Goal: Check status: Check status

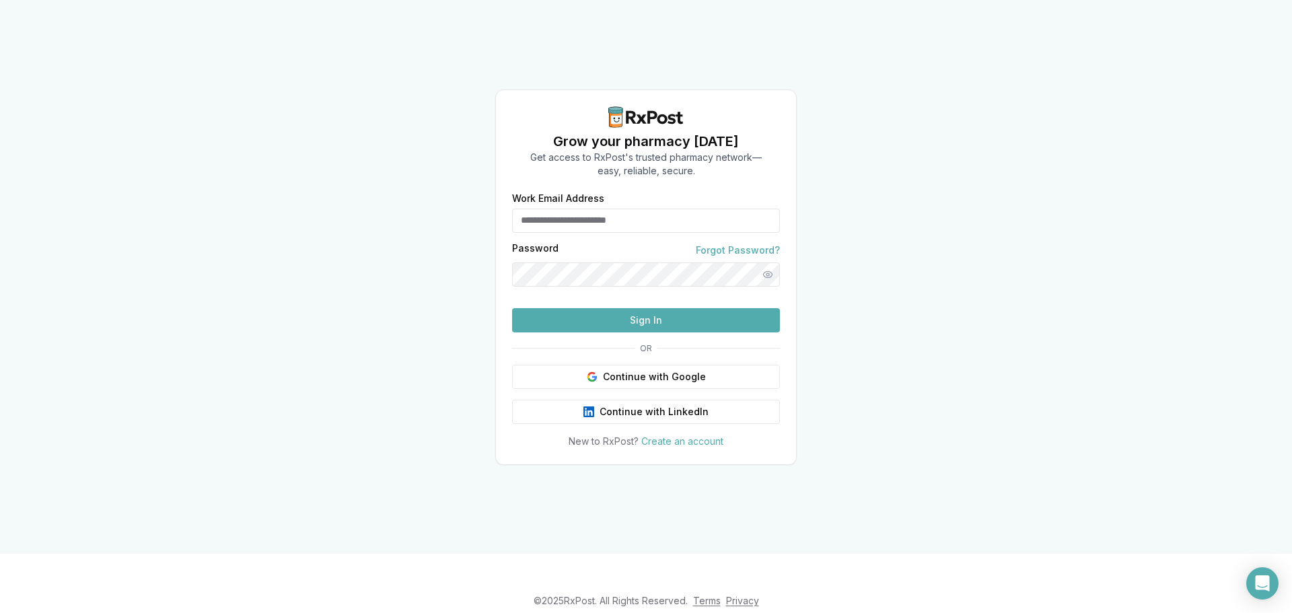
type input "**********"
click at [732, 332] on button "Sign In" at bounding box center [646, 320] width 268 height 24
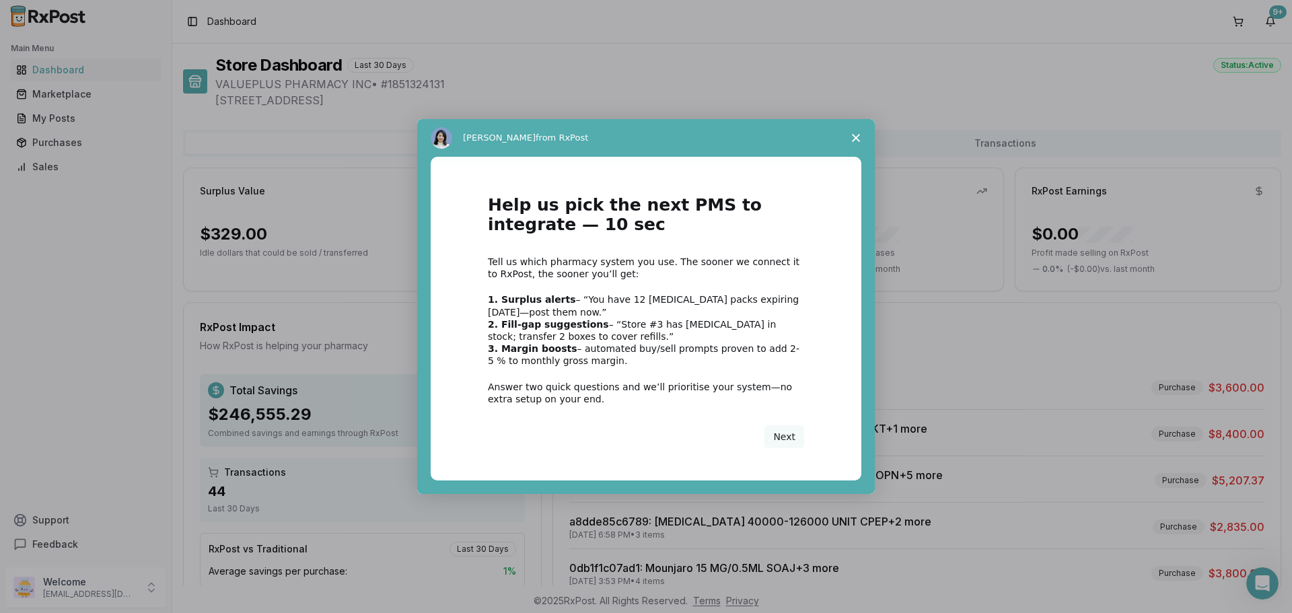
click at [853, 136] on polygon "Close survey" at bounding box center [856, 138] width 8 height 8
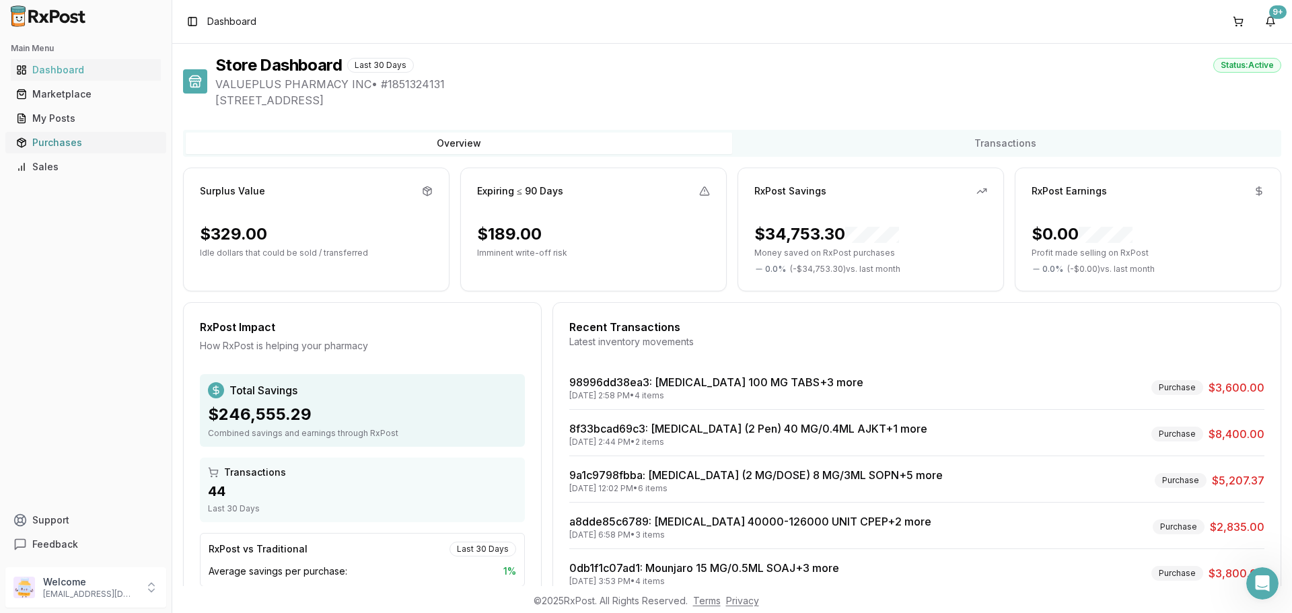
click at [61, 142] on div "Purchases" at bounding box center [85, 142] width 139 height 13
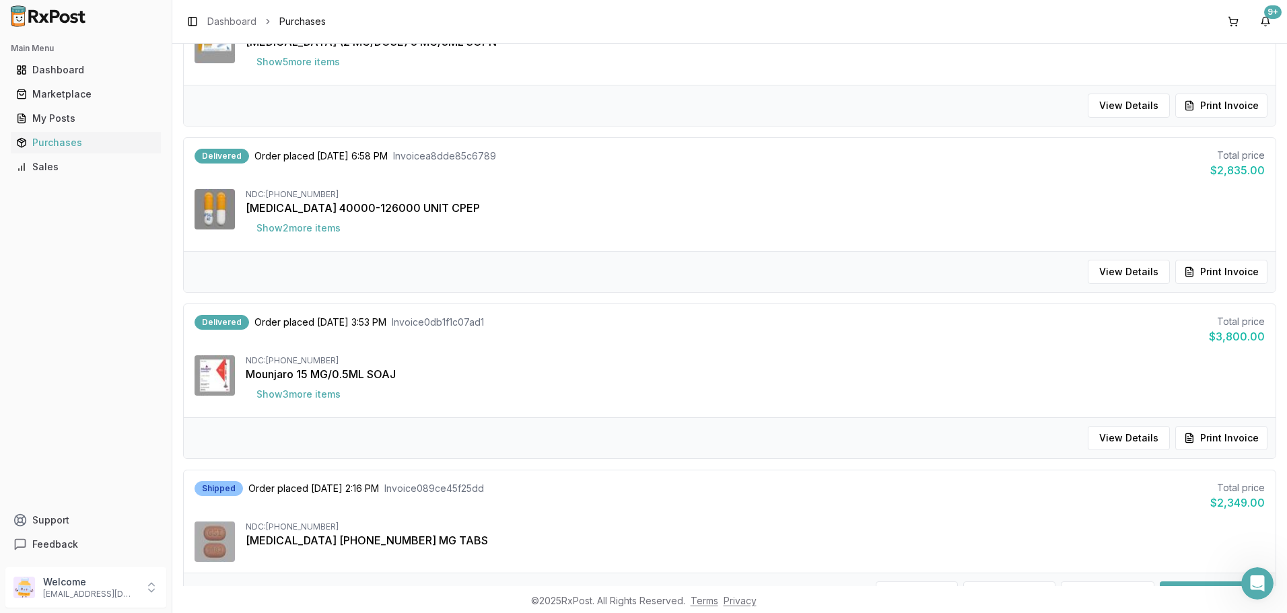
scroll to position [740, 0]
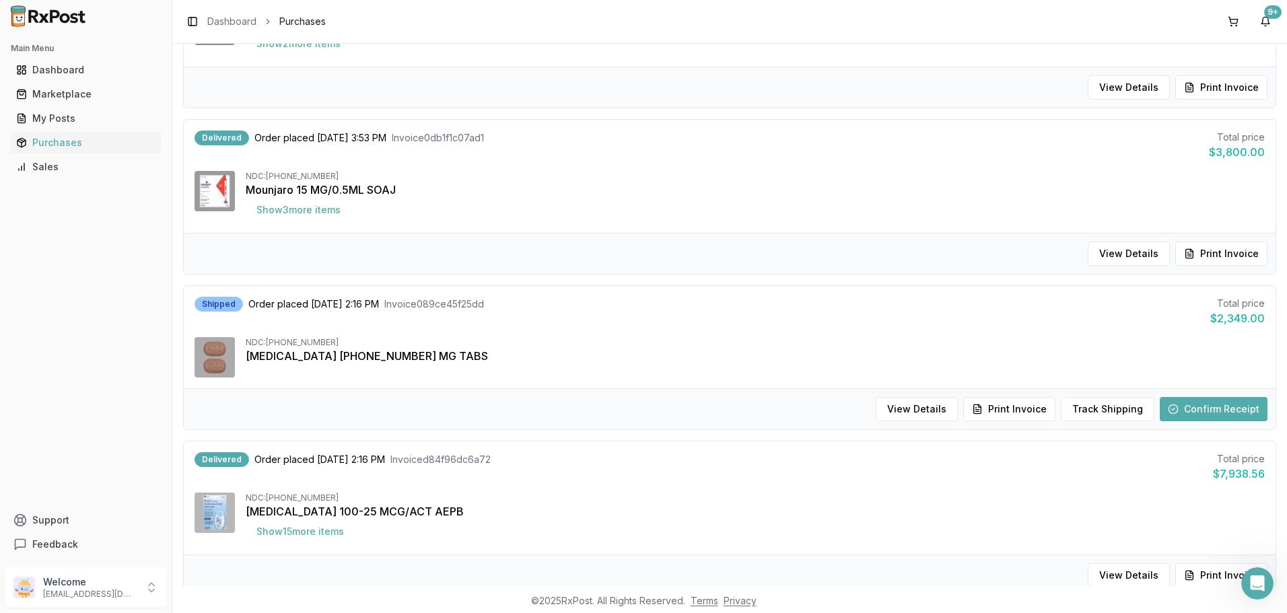
click at [1215, 410] on button "Confirm Receipt" at bounding box center [1213, 409] width 108 height 24
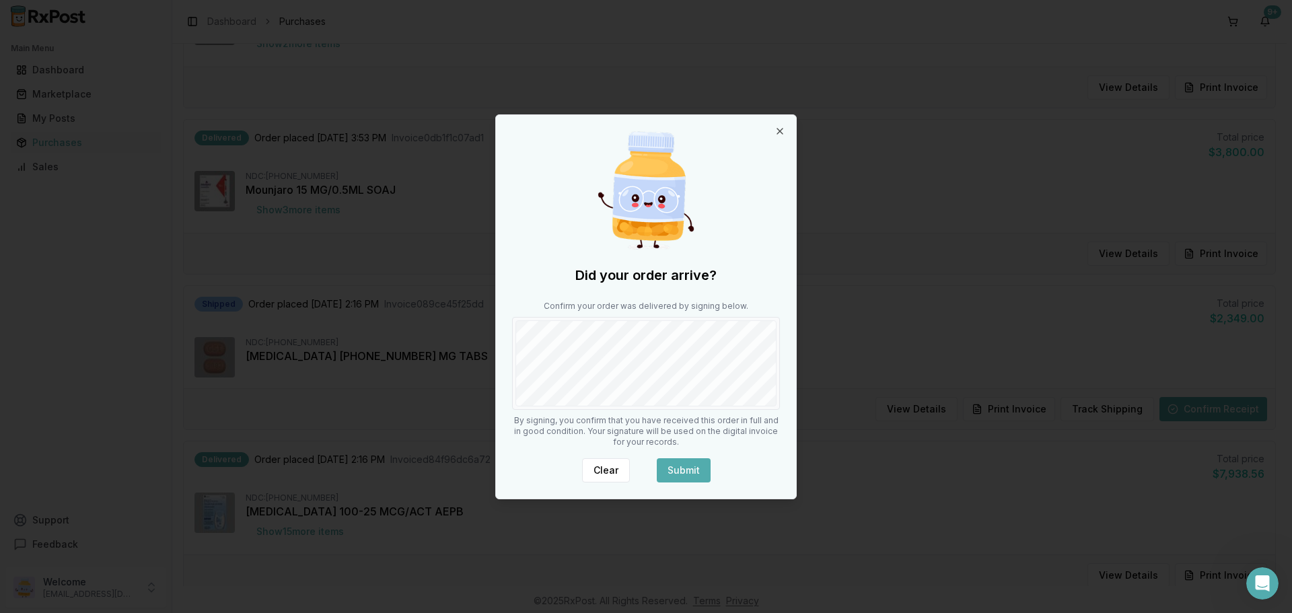
drag, startPoint x: 689, startPoint y: 469, endPoint x: 703, endPoint y: 428, distance: 43.4
click at [690, 466] on button "Submit" at bounding box center [684, 470] width 54 height 24
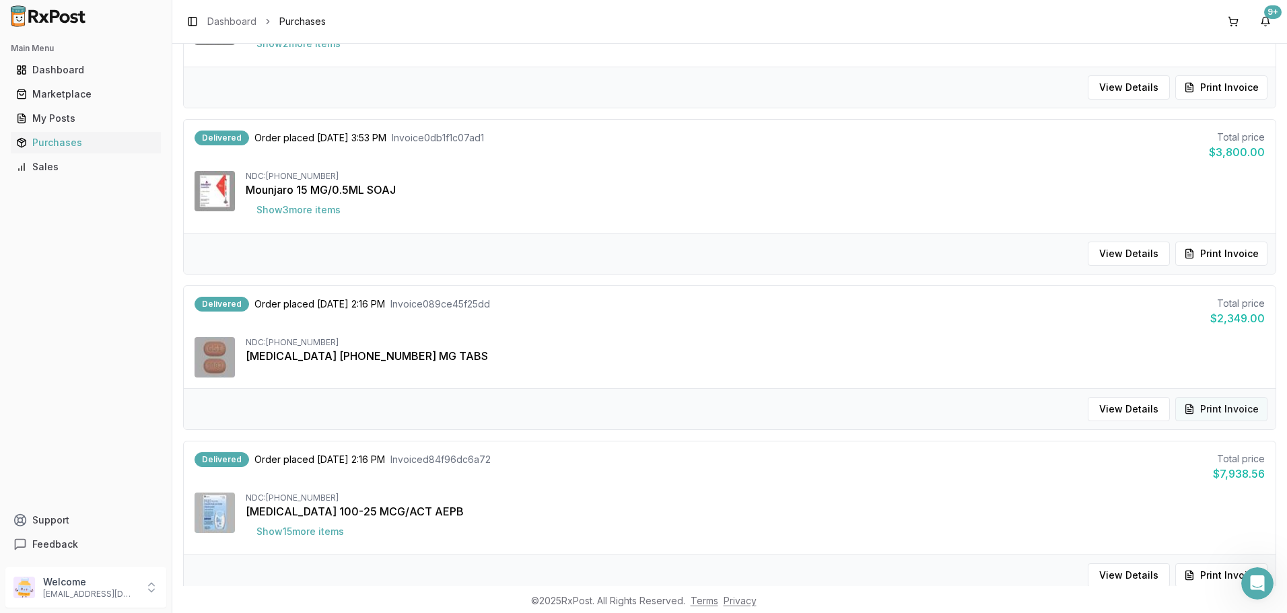
click at [1233, 407] on button "Print Invoice" at bounding box center [1221, 409] width 92 height 24
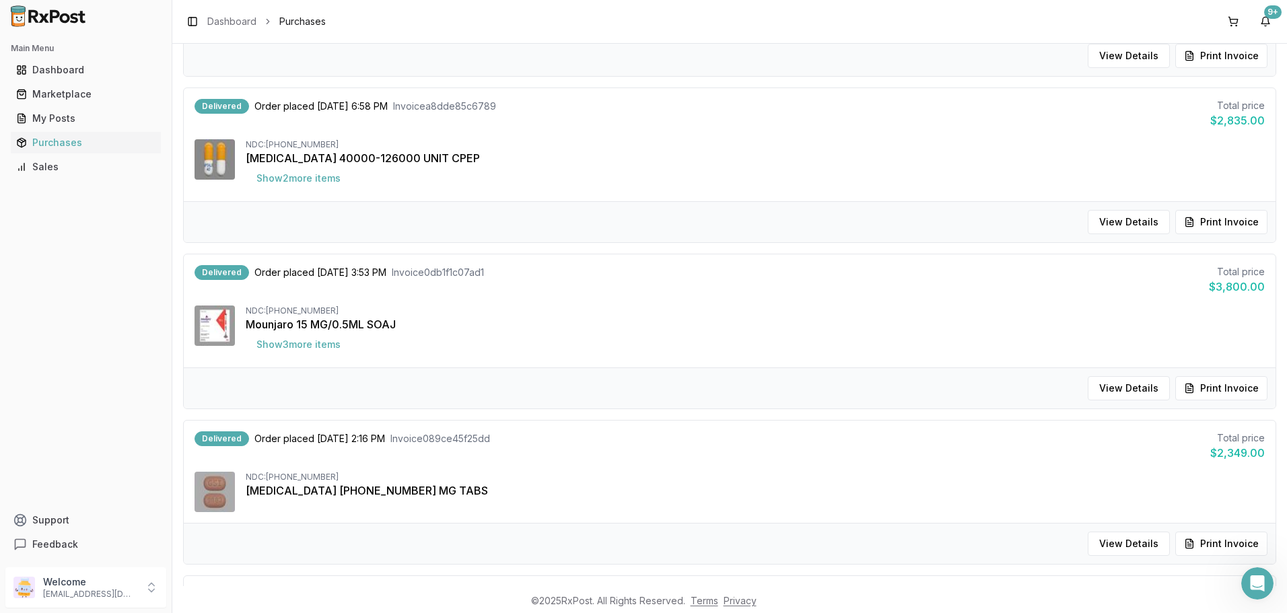
scroll to position [0, 0]
